Goal: Contribute content

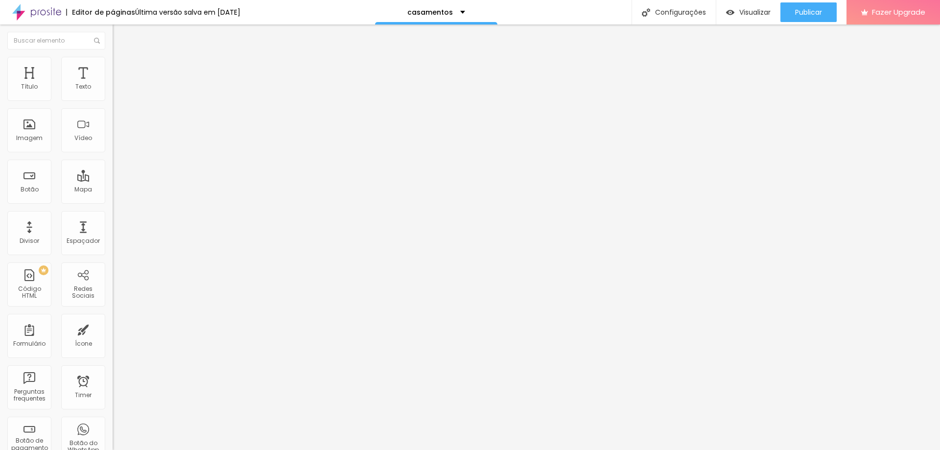
click at [113, 136] on div "< html > < head > < style > table , th , td { border : 1 px solid black ; borde…" at bounding box center [253, 119] width 281 height 68
click at [113, 136] on div "< center > < table border = '1' > < tr class = 'negrito fonte-maior texto-centr…" at bounding box center [253, 114] width 281 height 68
click at [113, 85] on div "< center > < table border = '1' > < tr class = 'negrito fonte-maior texto-centr…" at bounding box center [165, 85] width 105 height 0
click at [113, 126] on div "< center > < table border = '1' > < tr class = 'negrito fonte-maior texto-centr…" at bounding box center [253, 114] width 281 height 68
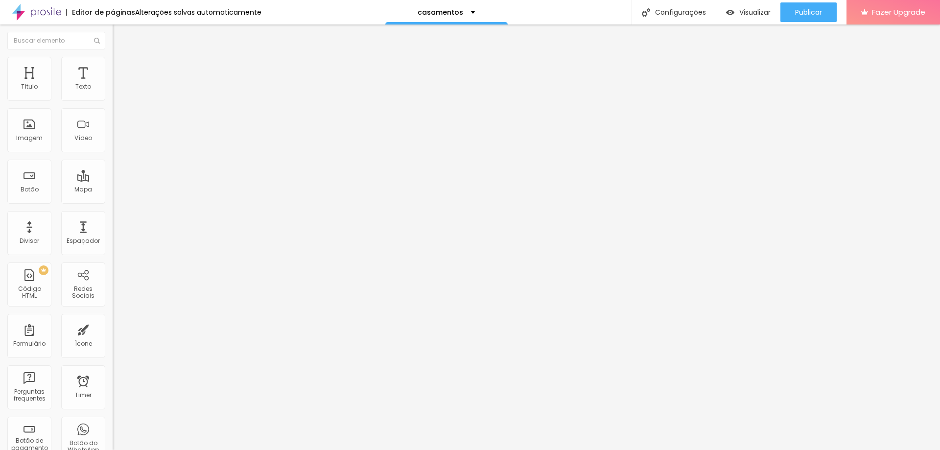
scroll to position [651, 0]
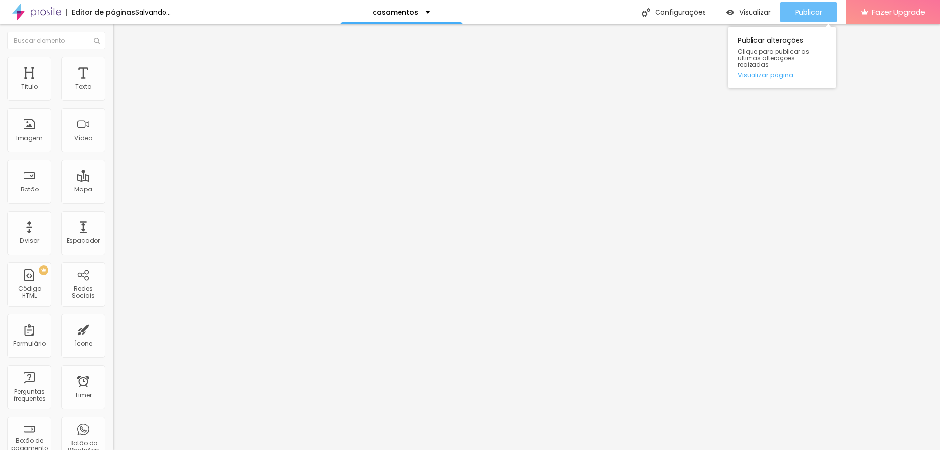
click at [805, 16] on span "Publicar" at bounding box center [808, 12] width 27 height 8
